Goal: Information Seeking & Learning: Understand process/instructions

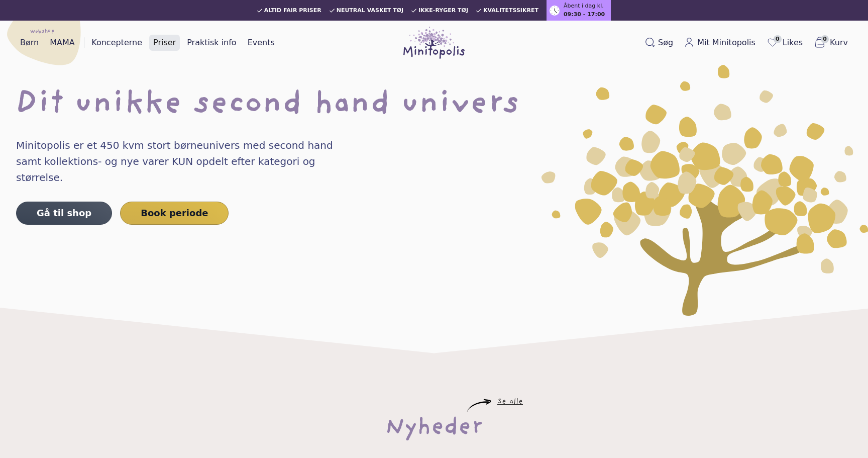
click at [163, 43] on link "Priser" at bounding box center [164, 43] width 31 height 16
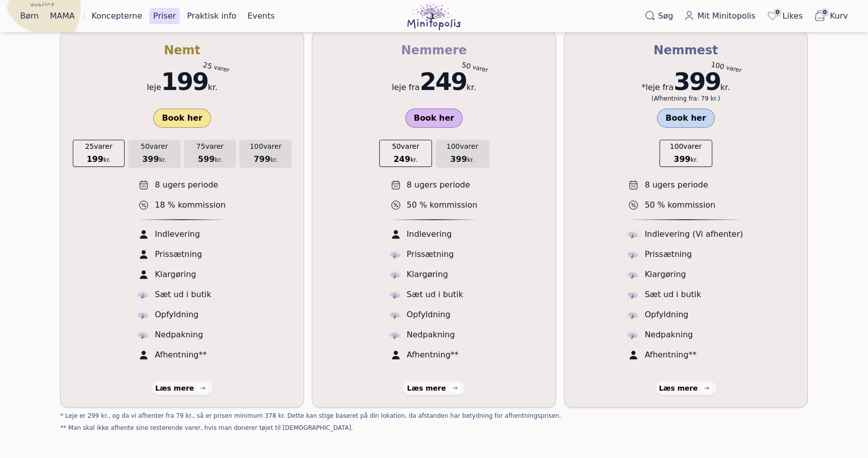
scroll to position [187, 0]
click at [673, 385] on div "Læs mere" at bounding box center [678, 388] width 39 height 10
click at [24, 260] on section "* Du står selv for det * Minitopolis står for det Nemt leje 199 kr. 25 varer Bo…" at bounding box center [434, 233] width 868 height 461
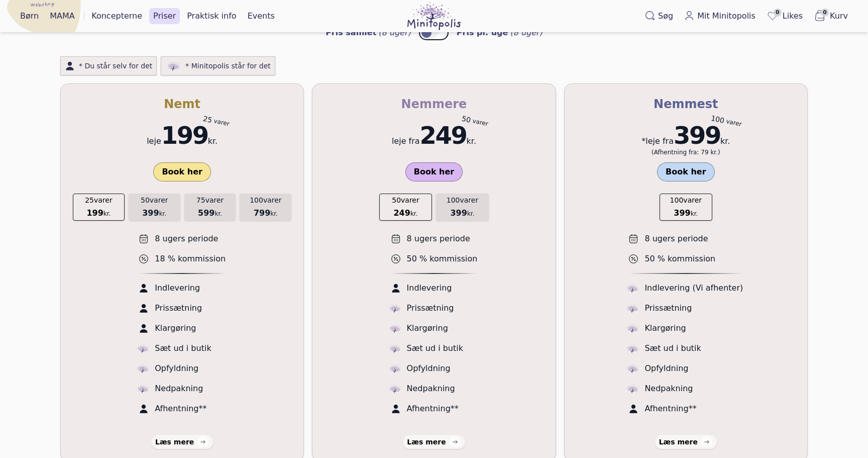
scroll to position [135, 0]
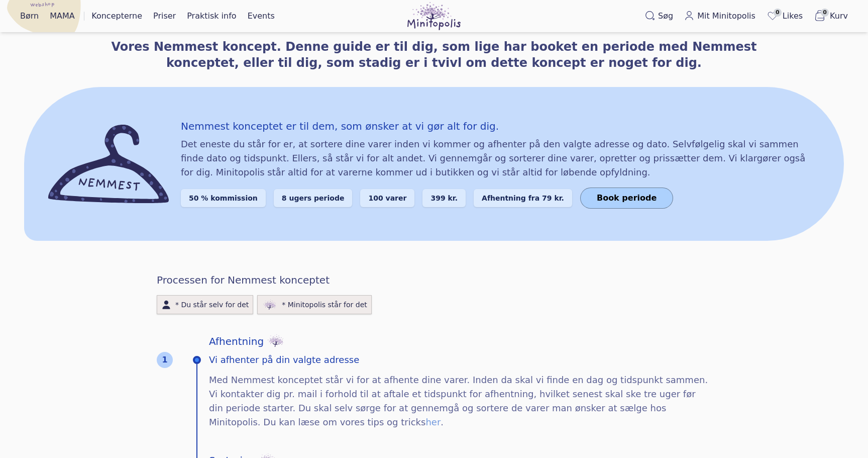
scroll to position [120, 0]
